Goal: Task Accomplishment & Management: Manage account settings

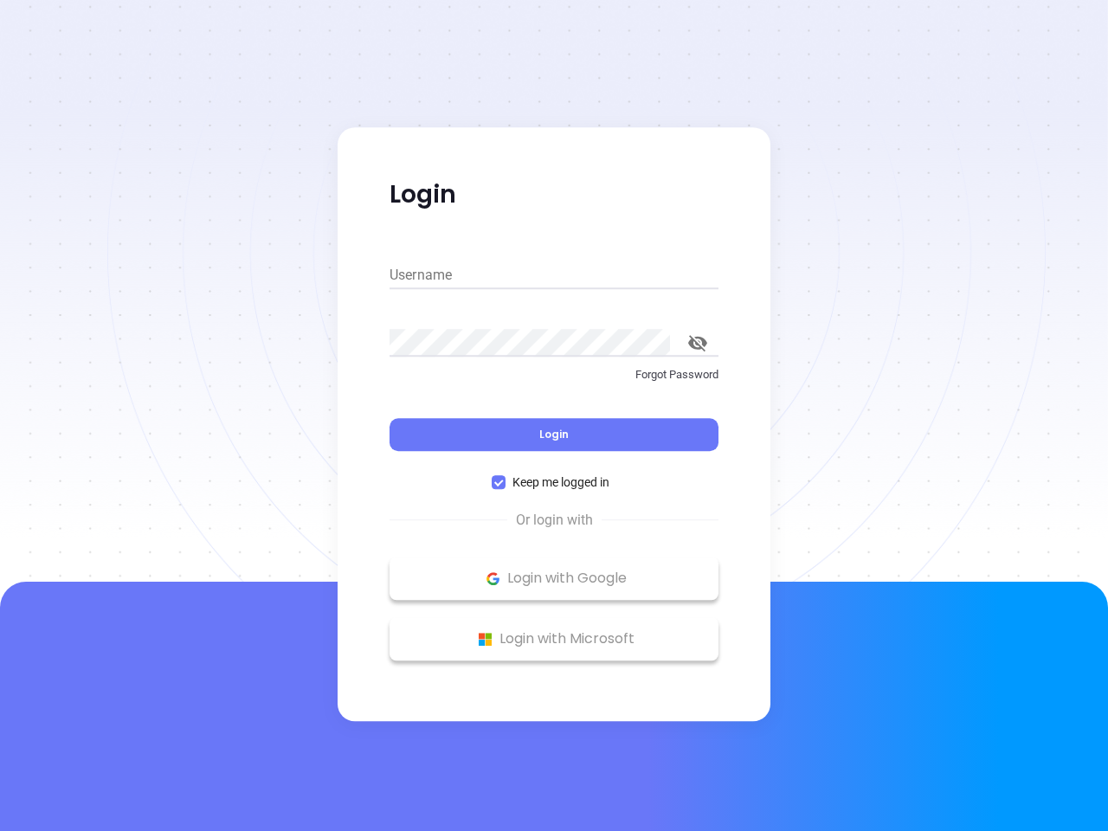
click at [554, 416] on div "Login" at bounding box center [554, 424] width 329 height 54
click at [554, 275] on input "Username" at bounding box center [554, 275] width 329 height 28
click at [698, 343] on icon "toggle password visibility" at bounding box center [697, 343] width 19 height 16
click at [554, 435] on span "Login" at bounding box center [553, 434] width 29 height 15
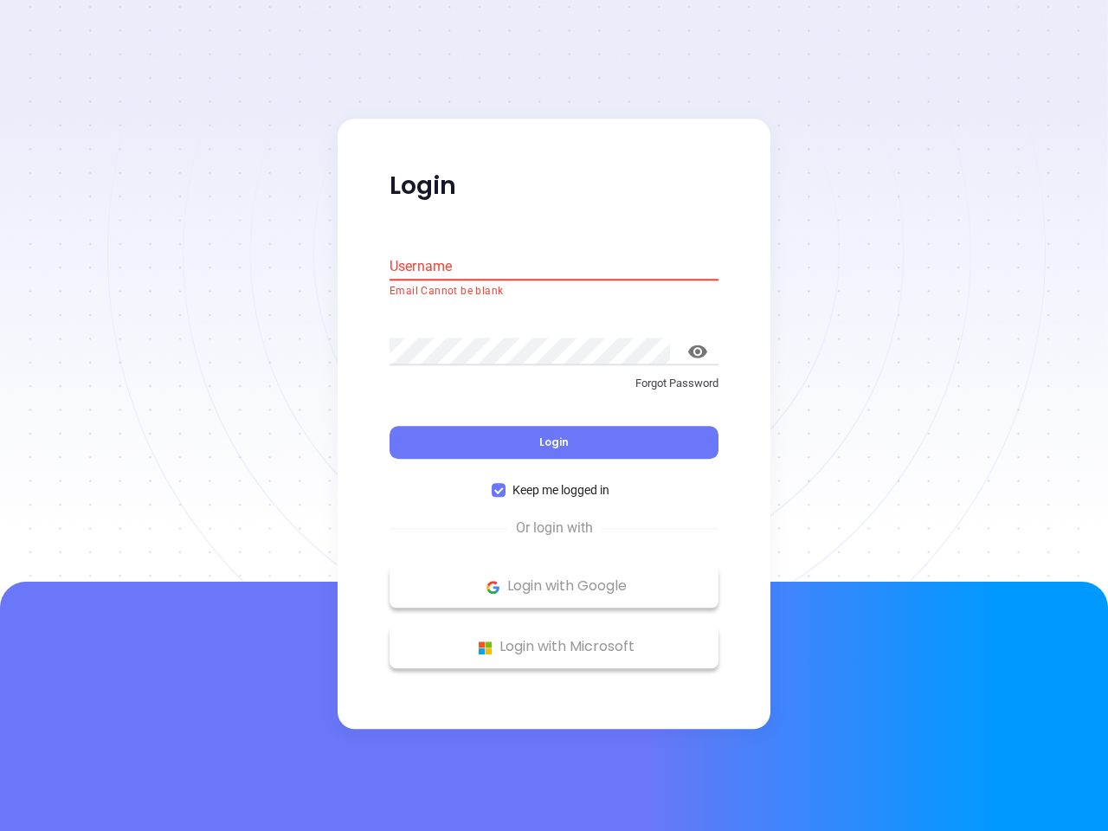
click at [554, 482] on span "Keep me logged in" at bounding box center [561, 490] width 111 height 19
click at [506, 484] on input "Keep me logged in" at bounding box center [499, 491] width 14 height 14
checkbox input "false"
click at [554, 578] on p "Login with Google" at bounding box center [554, 587] width 312 height 26
click at [554, 639] on p "Login with Microsoft" at bounding box center [554, 648] width 312 height 26
